Goal: Find contact information: Obtain details needed to contact an individual or organization

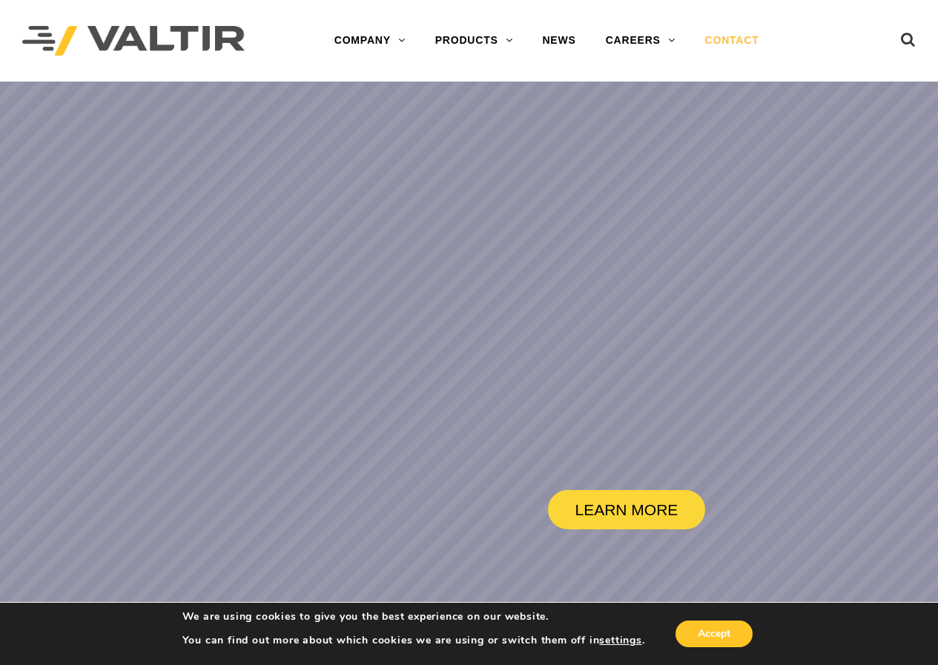
click at [737, 41] on link "CONTACT" at bounding box center [732, 41] width 84 height 30
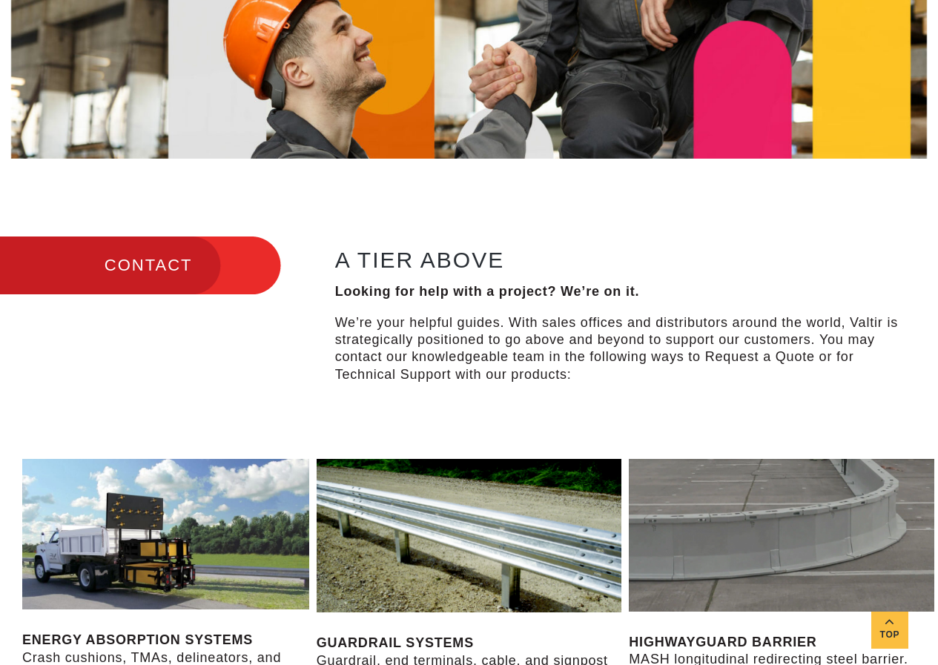
scroll to position [297, 0]
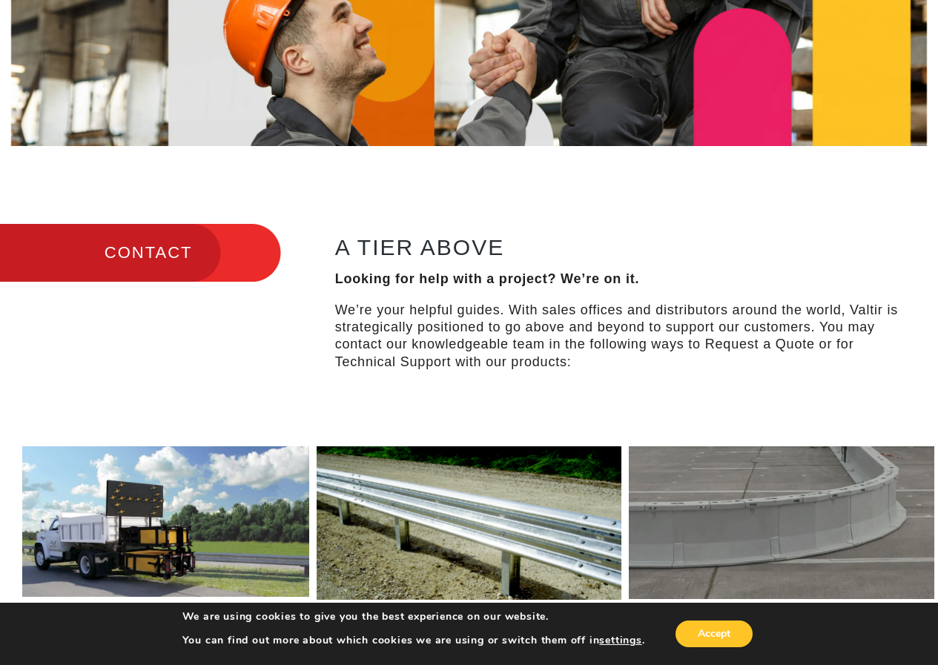
click at [193, 257] on h3 "CONTACT" at bounding box center [140, 253] width 281 height 62
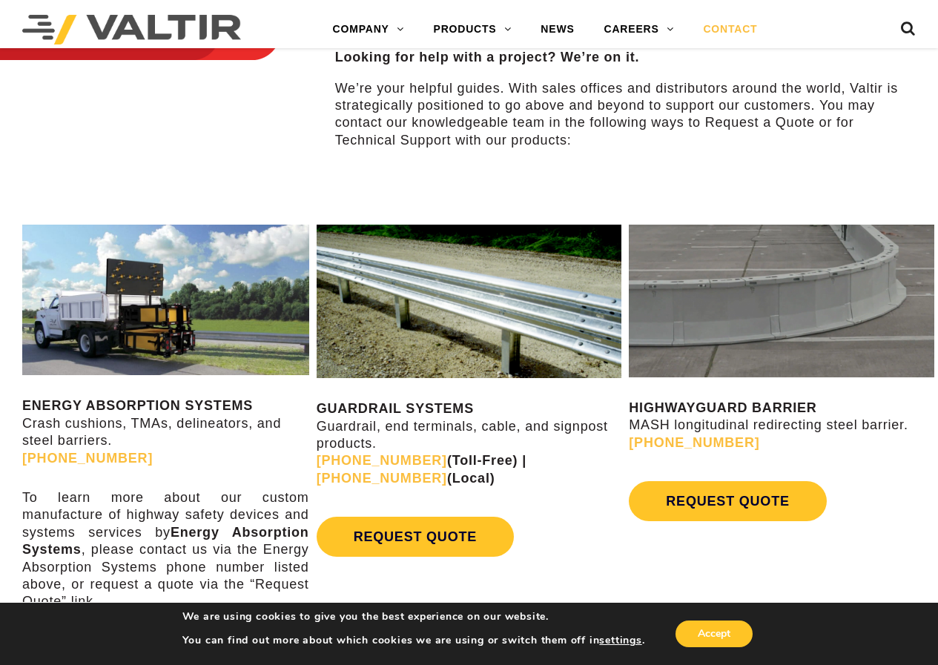
scroll to position [519, 0]
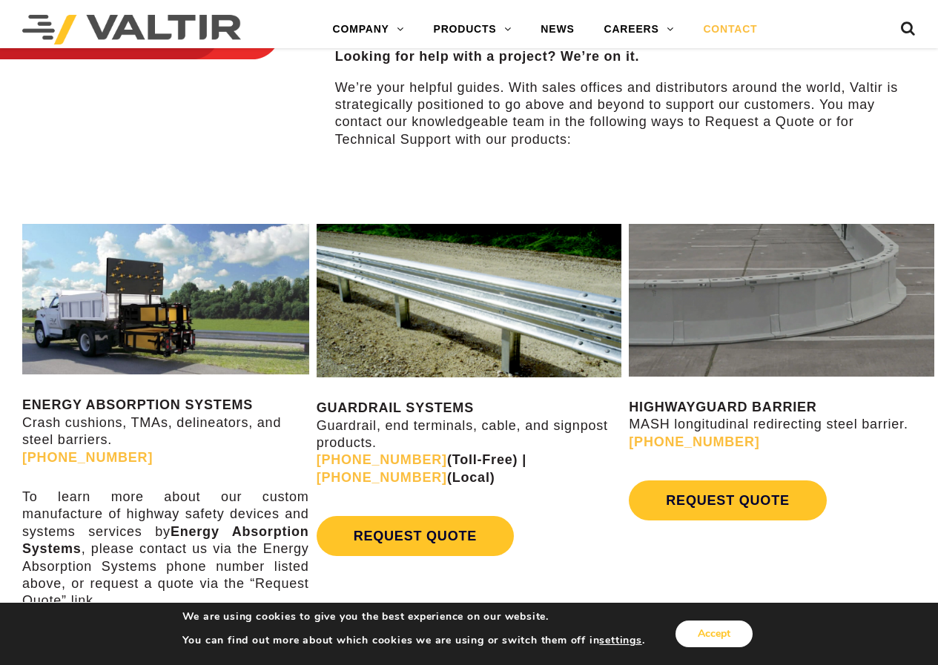
click at [711, 635] on button "Accept" at bounding box center [714, 634] width 77 height 27
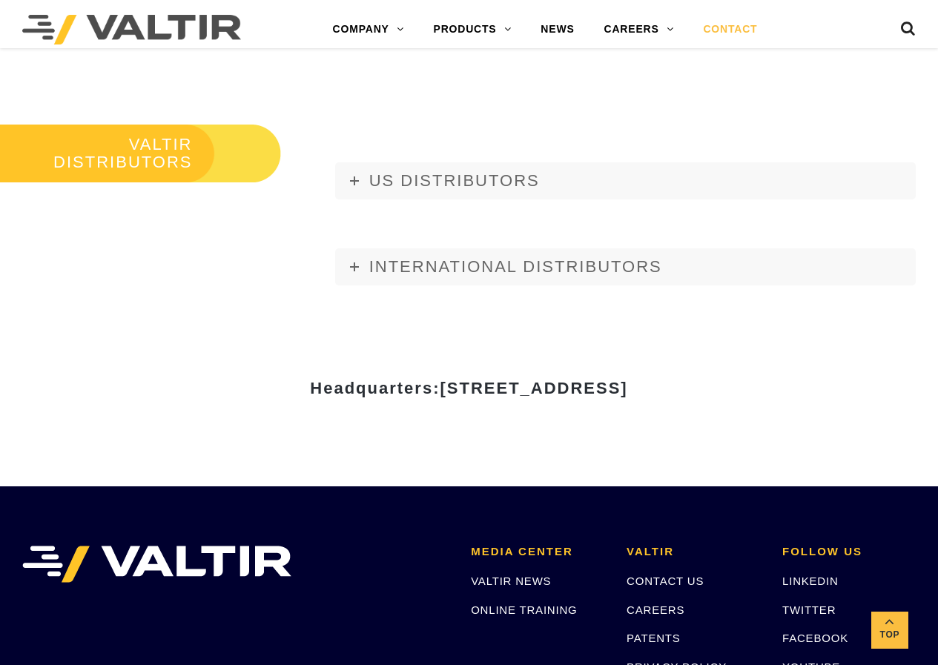
scroll to position [1632, 0]
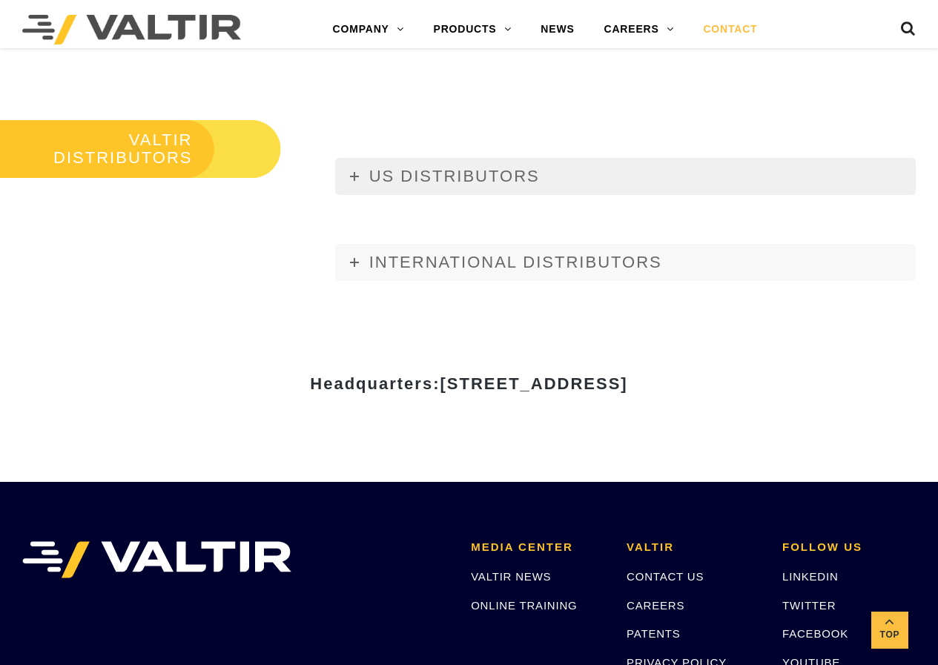
click at [362, 182] on link "US DISTRIBUTORS" at bounding box center [625, 176] width 581 height 37
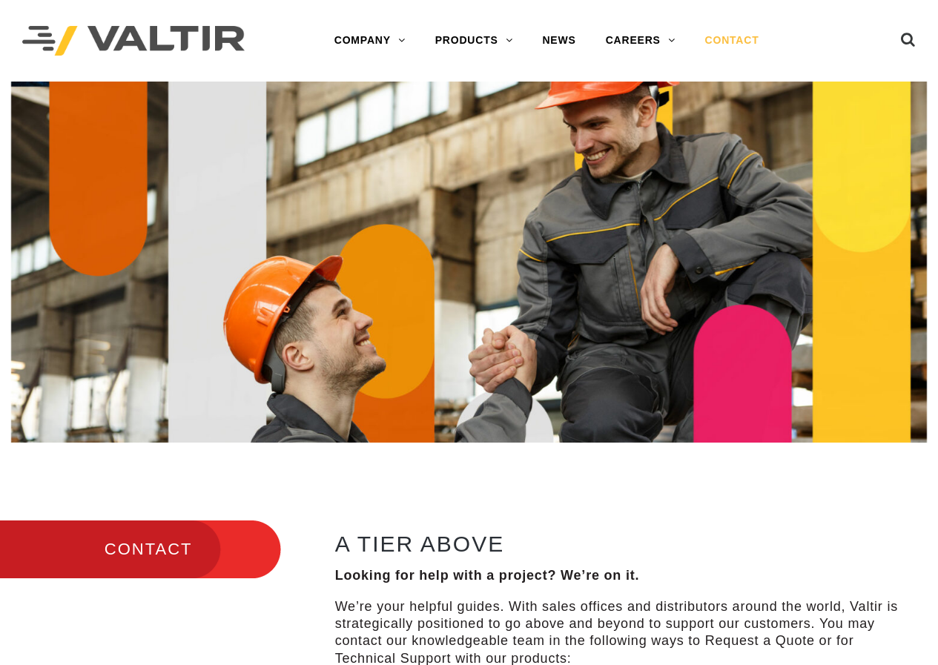
click at [151, 53] on img at bounding box center [133, 41] width 222 height 30
